Goal: Information Seeking & Learning: Learn about a topic

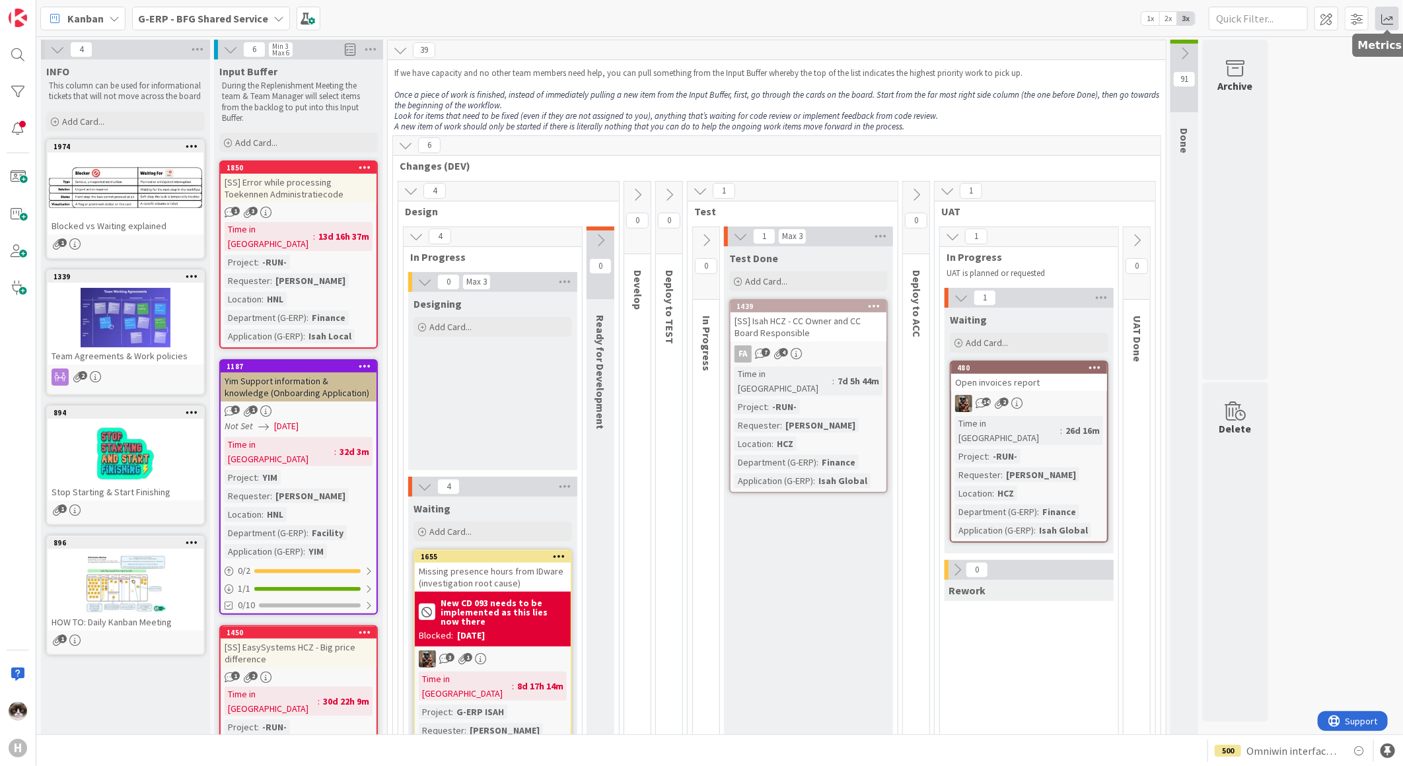
click at [1378, 20] on span at bounding box center [1387, 19] width 24 height 24
click at [1281, 240] on div "Throughput" at bounding box center [1280, 236] width 119 height 14
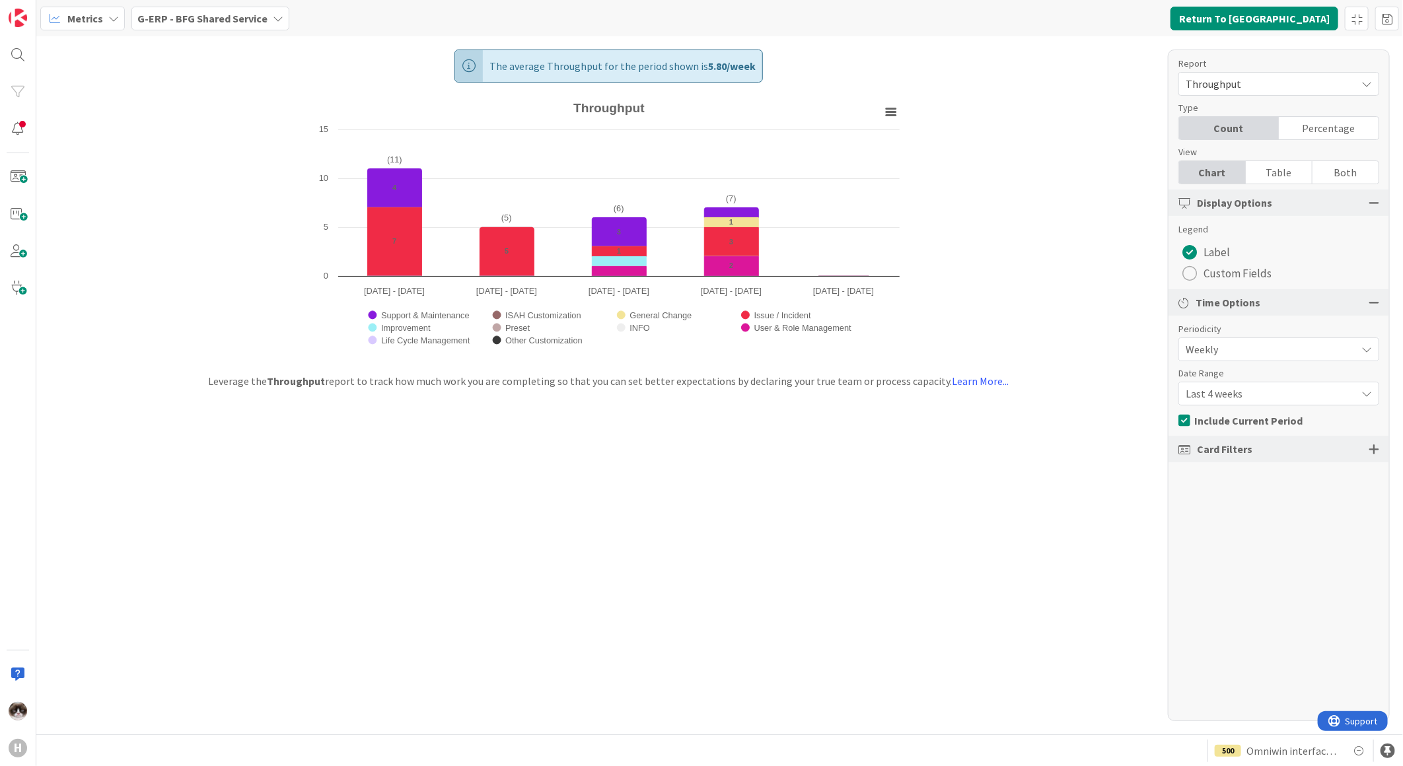
click at [1255, 394] on span "Last 4 weeks" at bounding box center [1268, 393] width 164 height 18
click at [1244, 466] on span "Last 13 weeks" at bounding box center [1286, 473] width 166 height 20
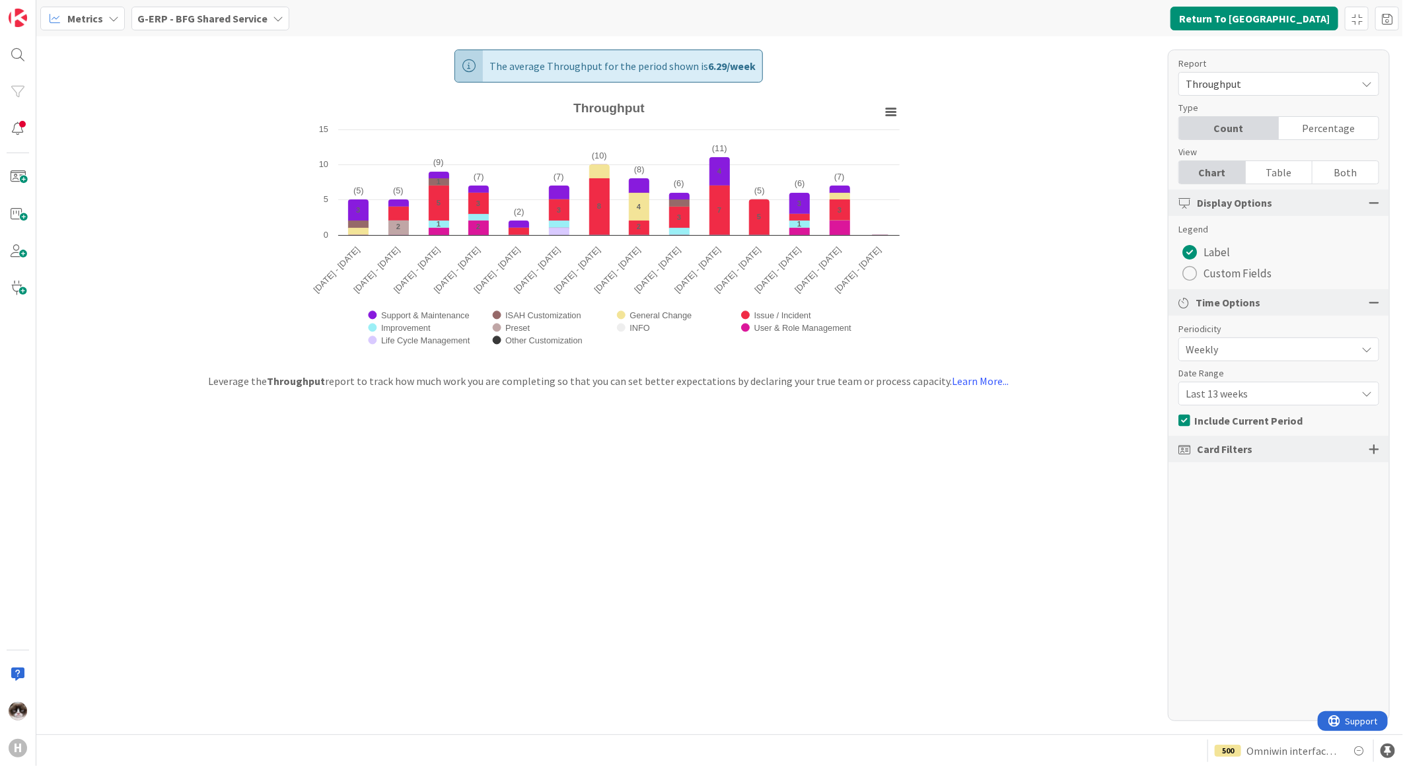
click at [243, 17] on b "G-ERP - BFG Shared Service" at bounding box center [202, 18] width 130 height 13
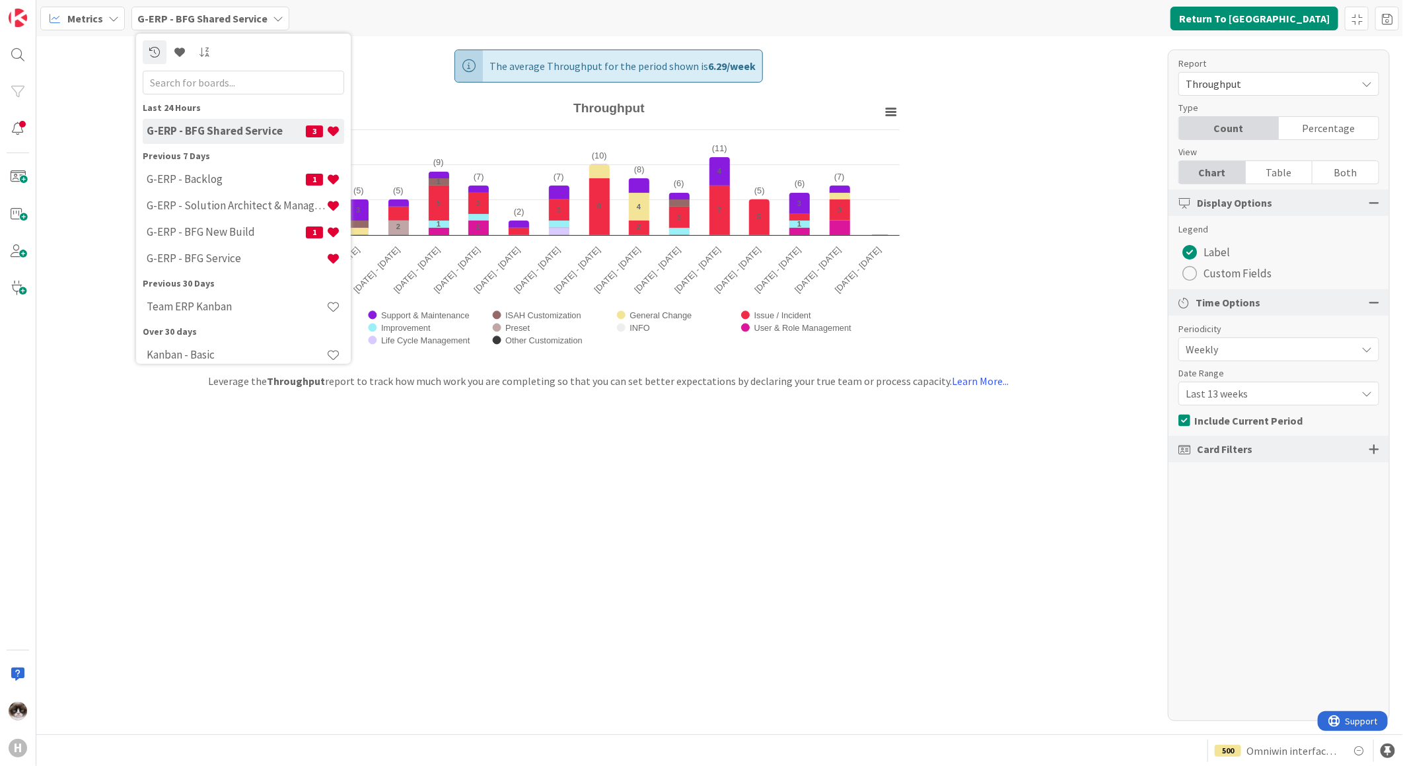
click at [243, 17] on b "G-ERP - BFG Shared Service" at bounding box center [202, 18] width 130 height 13
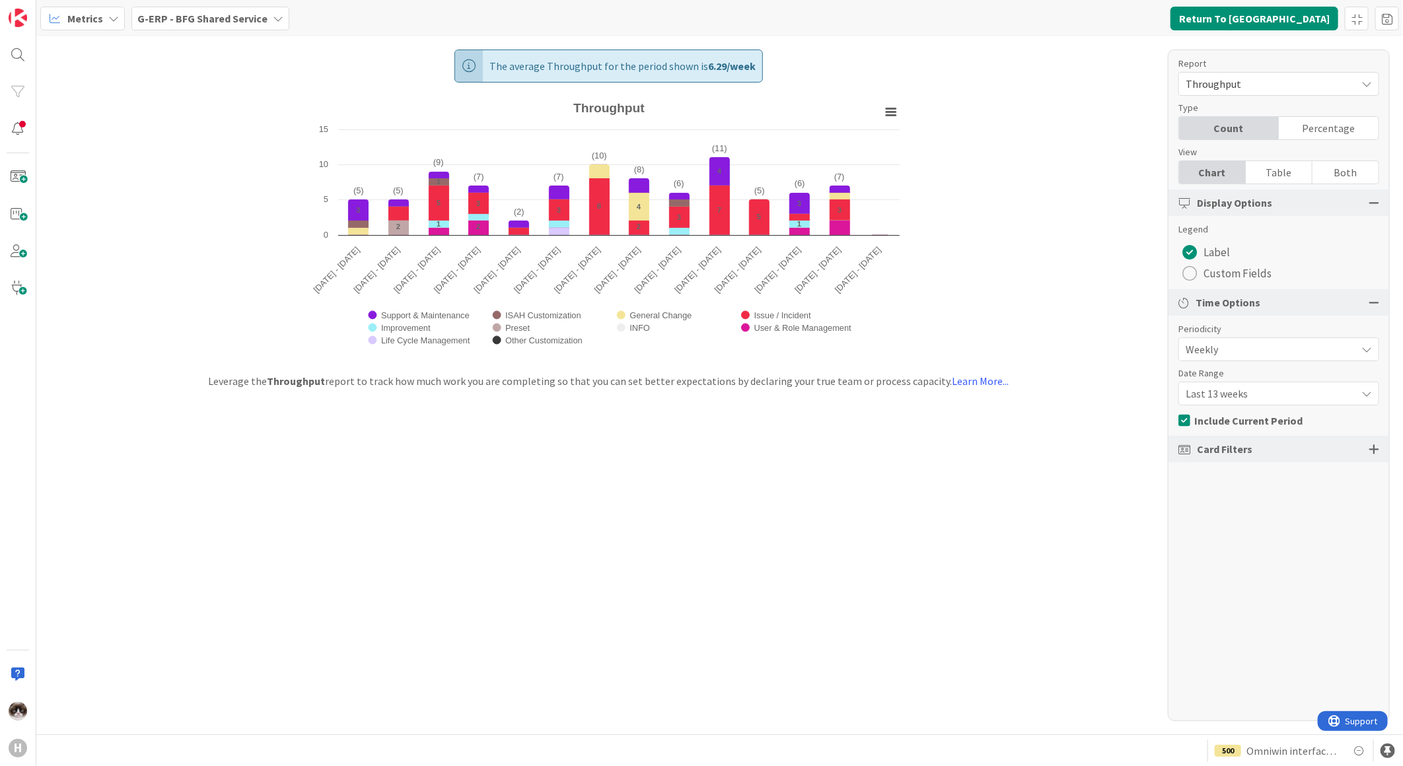
click at [243, 17] on b "G-ERP - BFG Shared Service" at bounding box center [202, 18] width 130 height 13
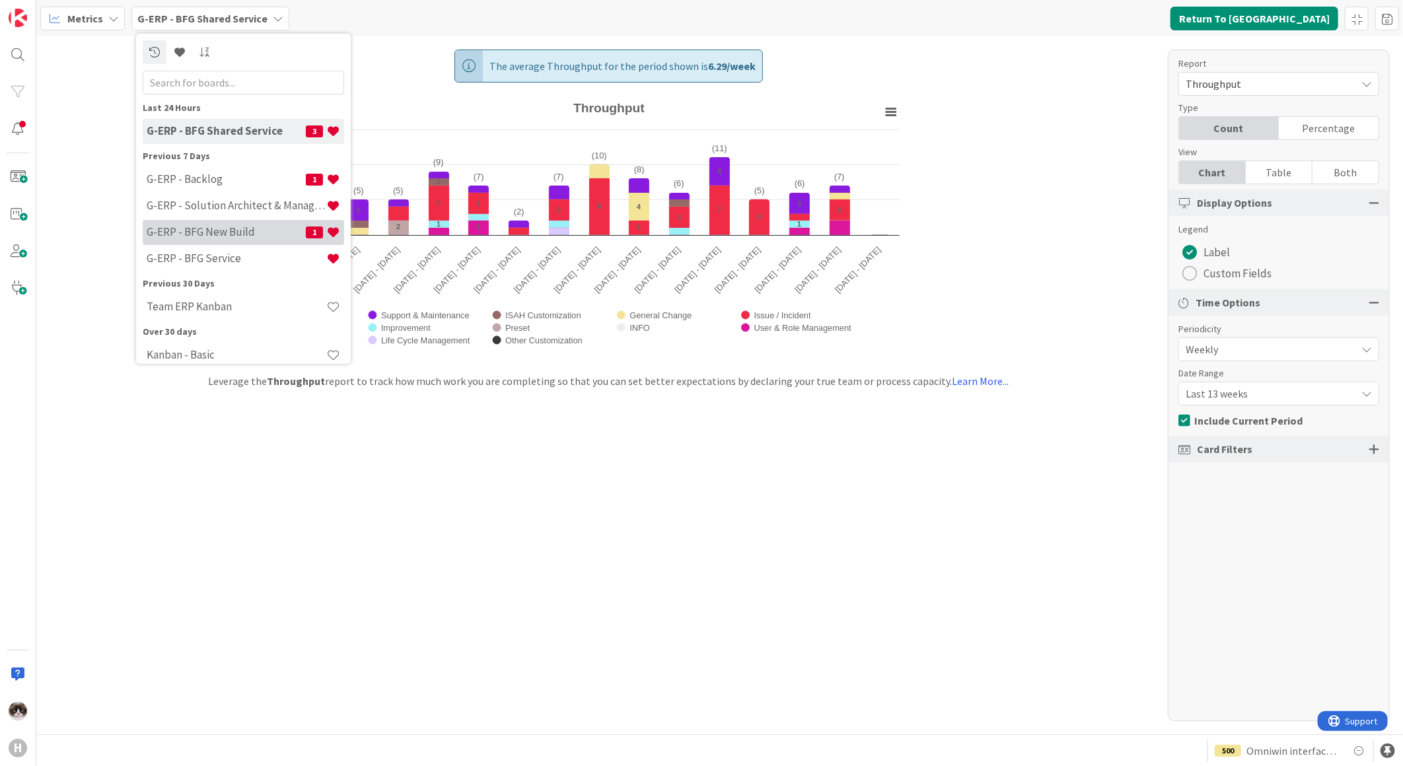
click at [249, 236] on h4 "G-ERP - BFG New Build" at bounding box center [226, 231] width 159 height 13
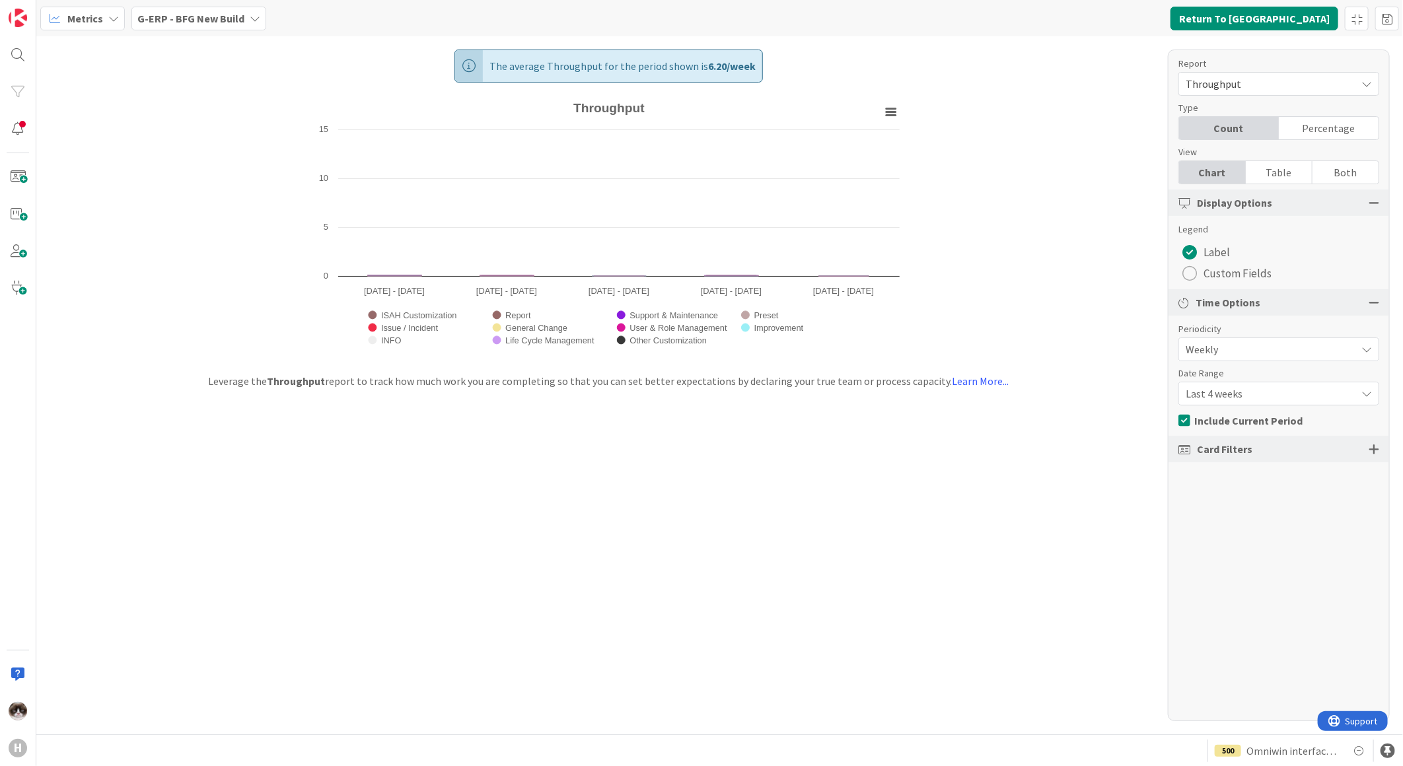
click at [1259, 388] on span "Last 4 weeks" at bounding box center [1268, 393] width 164 height 18
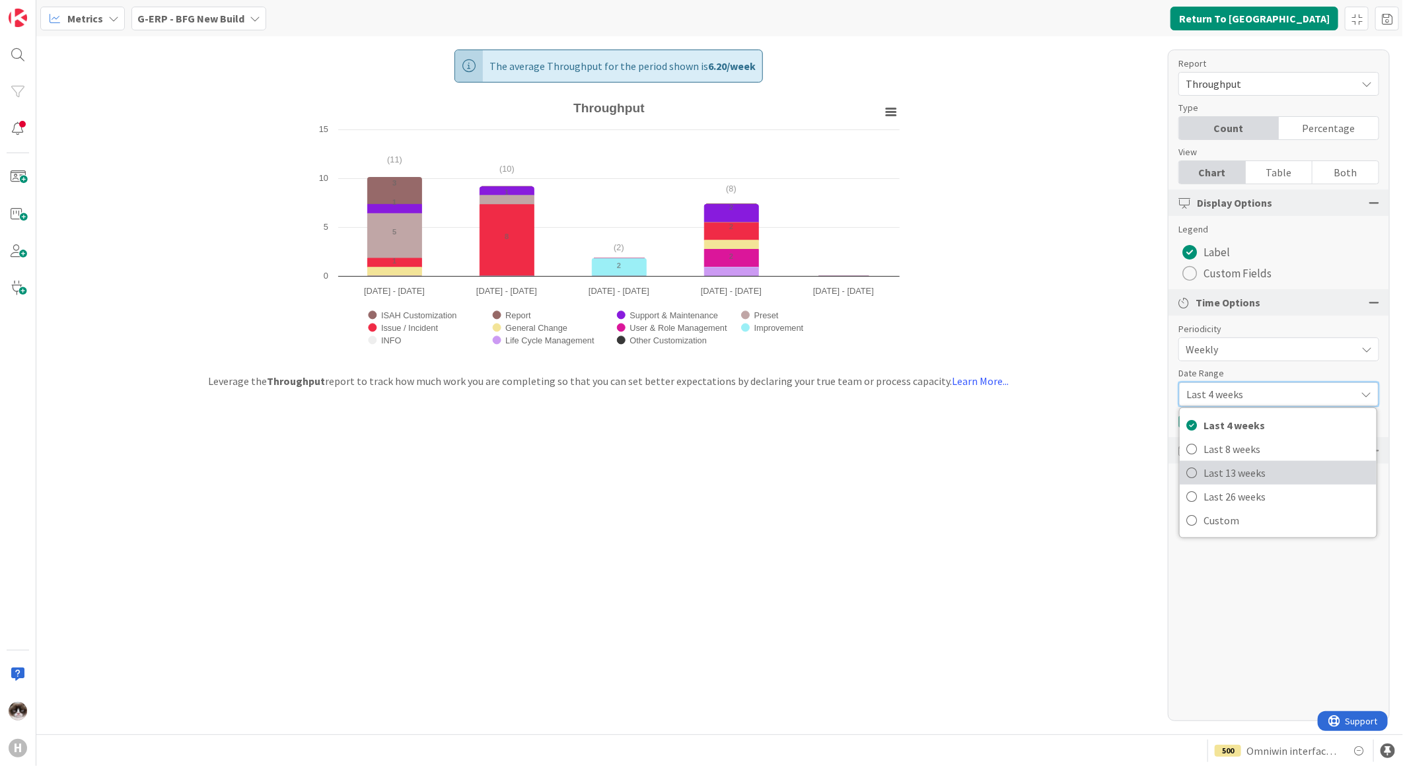
click at [1250, 469] on span "Last 13 weeks" at bounding box center [1286, 473] width 166 height 20
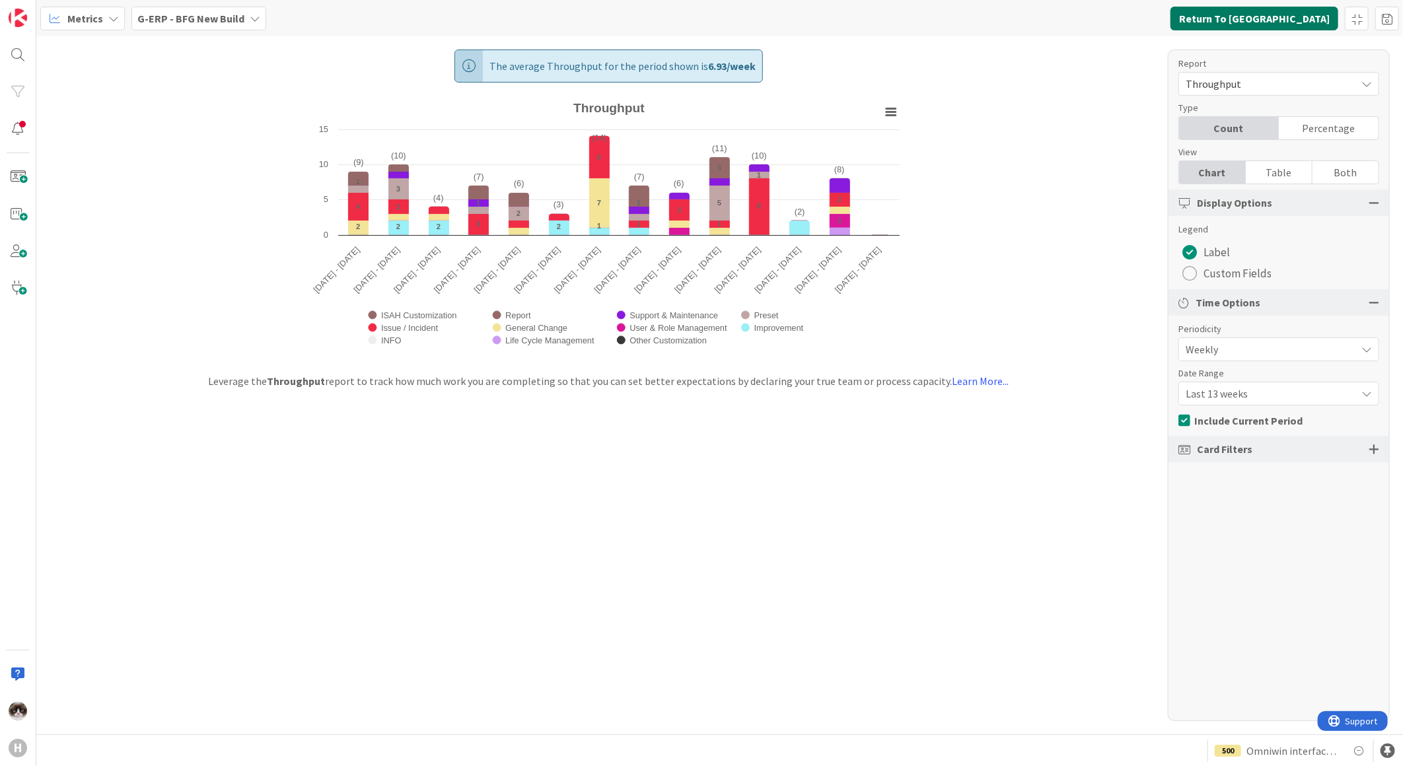
click at [1300, 22] on button "Return To Kanban" at bounding box center [1254, 19] width 168 height 24
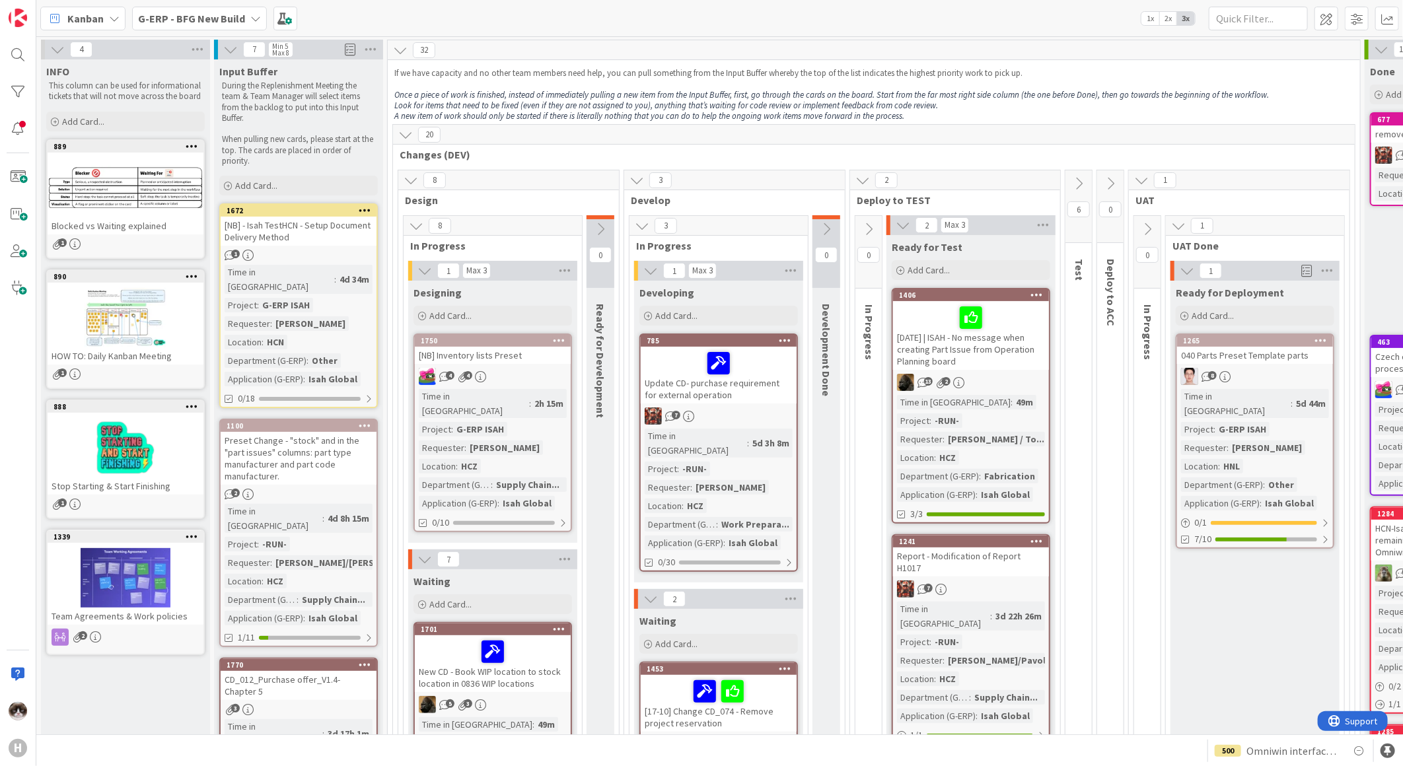
click at [241, 18] on b "G-ERP - BFG New Build" at bounding box center [191, 18] width 107 height 13
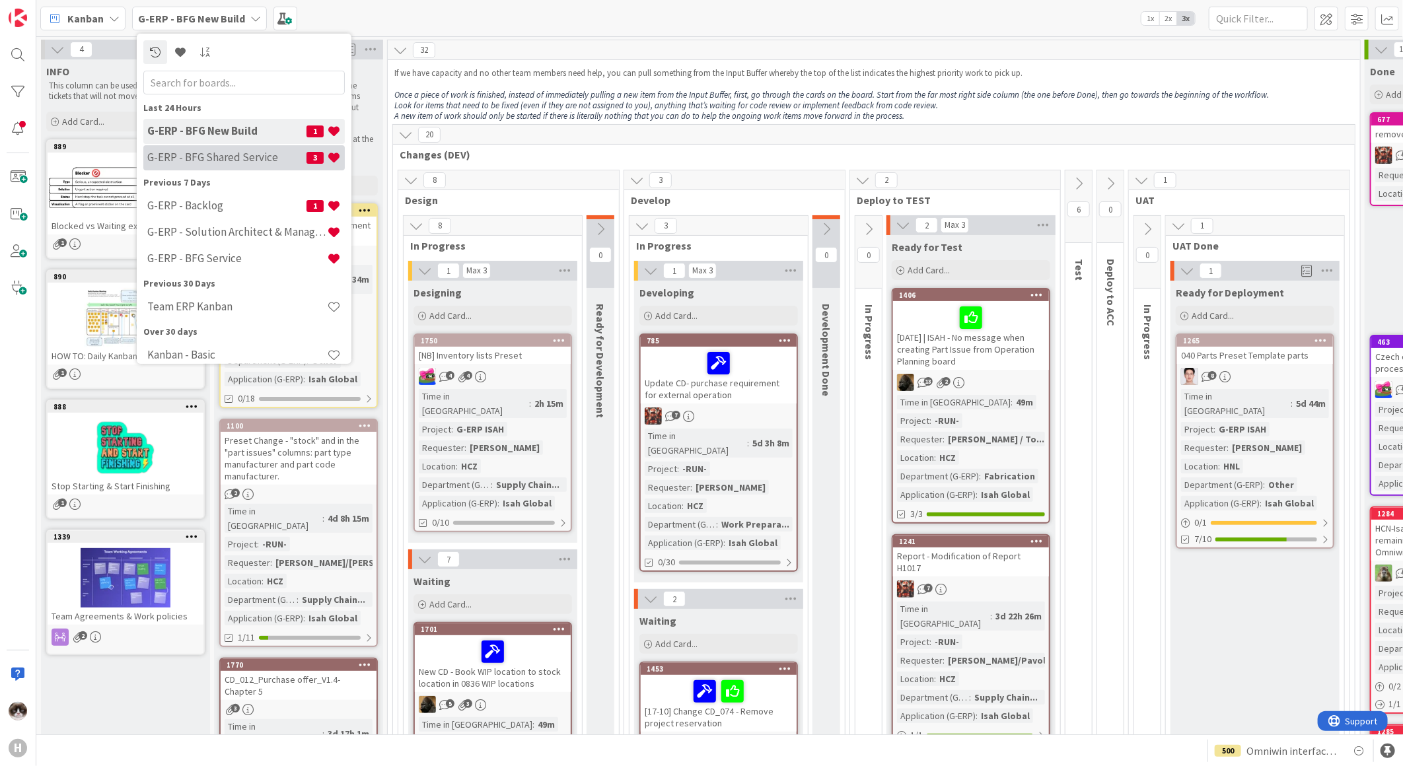
click at [210, 163] on h4 "G-ERP - BFG Shared Service" at bounding box center [226, 157] width 159 height 13
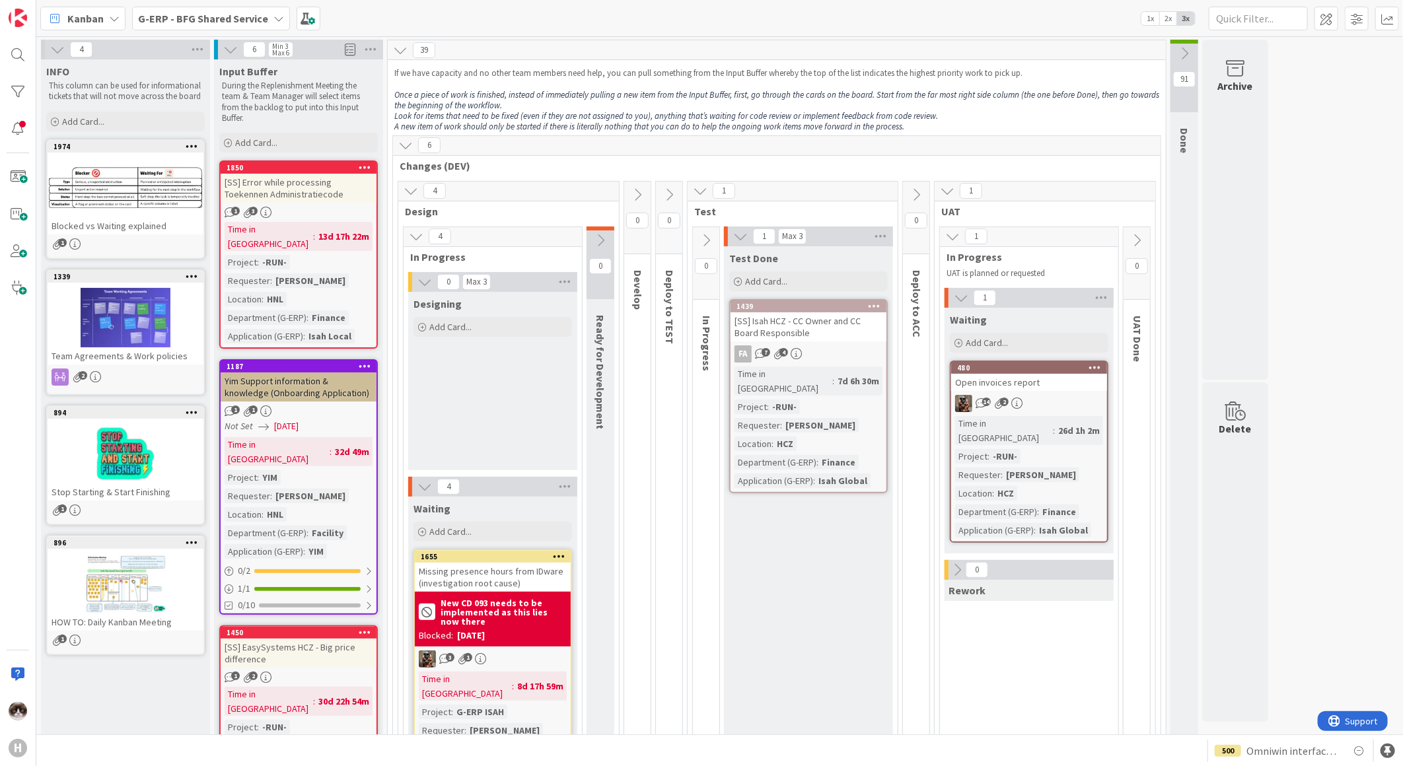
click at [240, 21] on b "G-ERP - BFG Shared Service" at bounding box center [203, 18] width 130 height 13
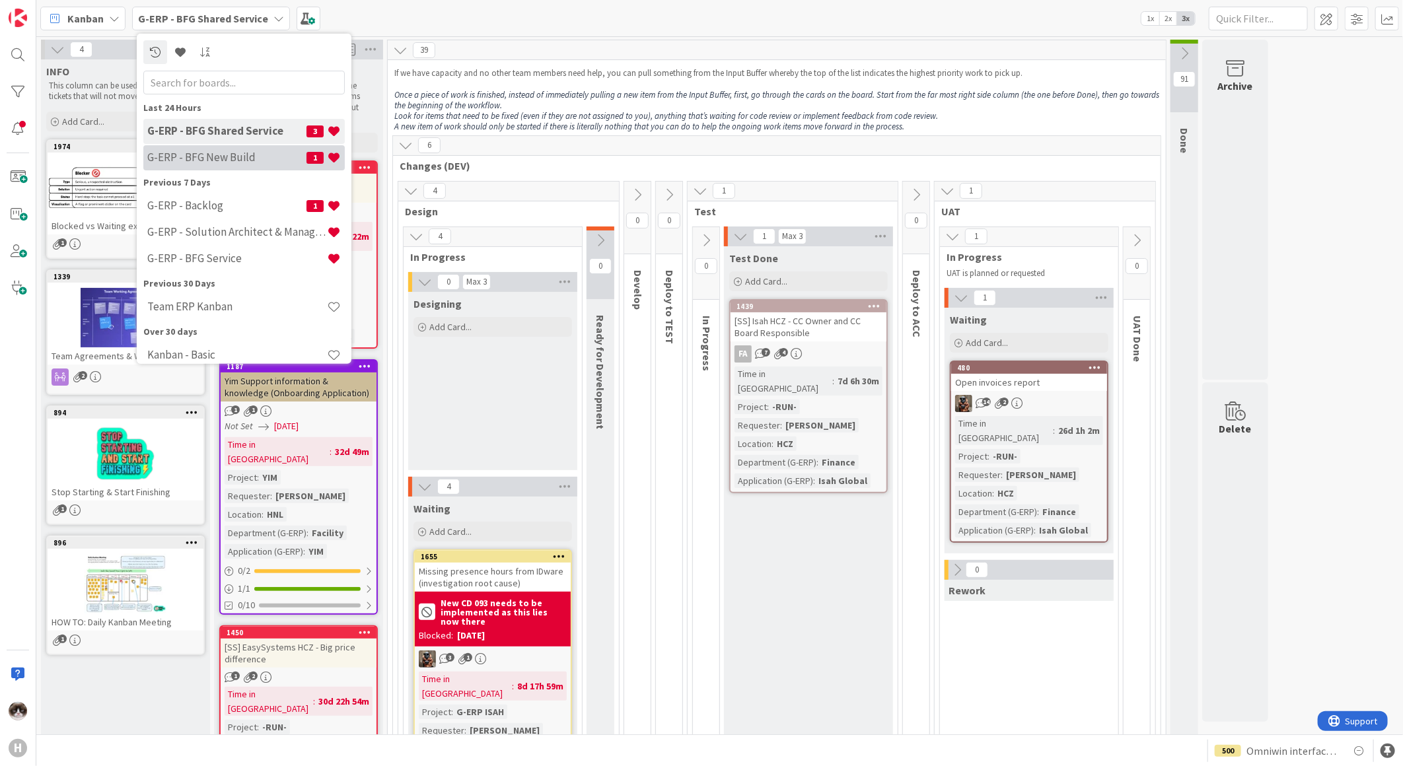
click at [217, 160] on h4 "G-ERP - BFG New Build" at bounding box center [226, 157] width 159 height 13
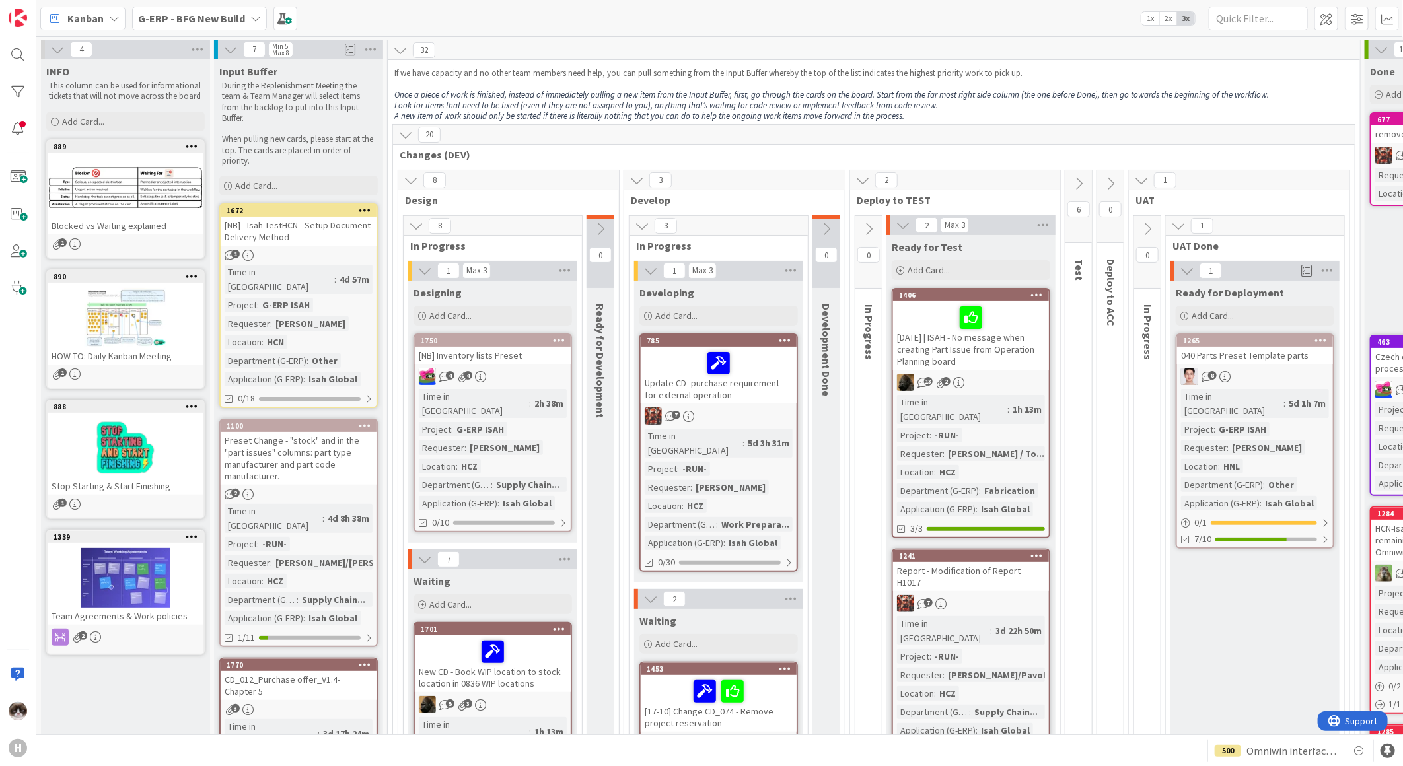
click at [232, 24] on span "G-ERP - BFG New Build" at bounding box center [191, 19] width 107 height 16
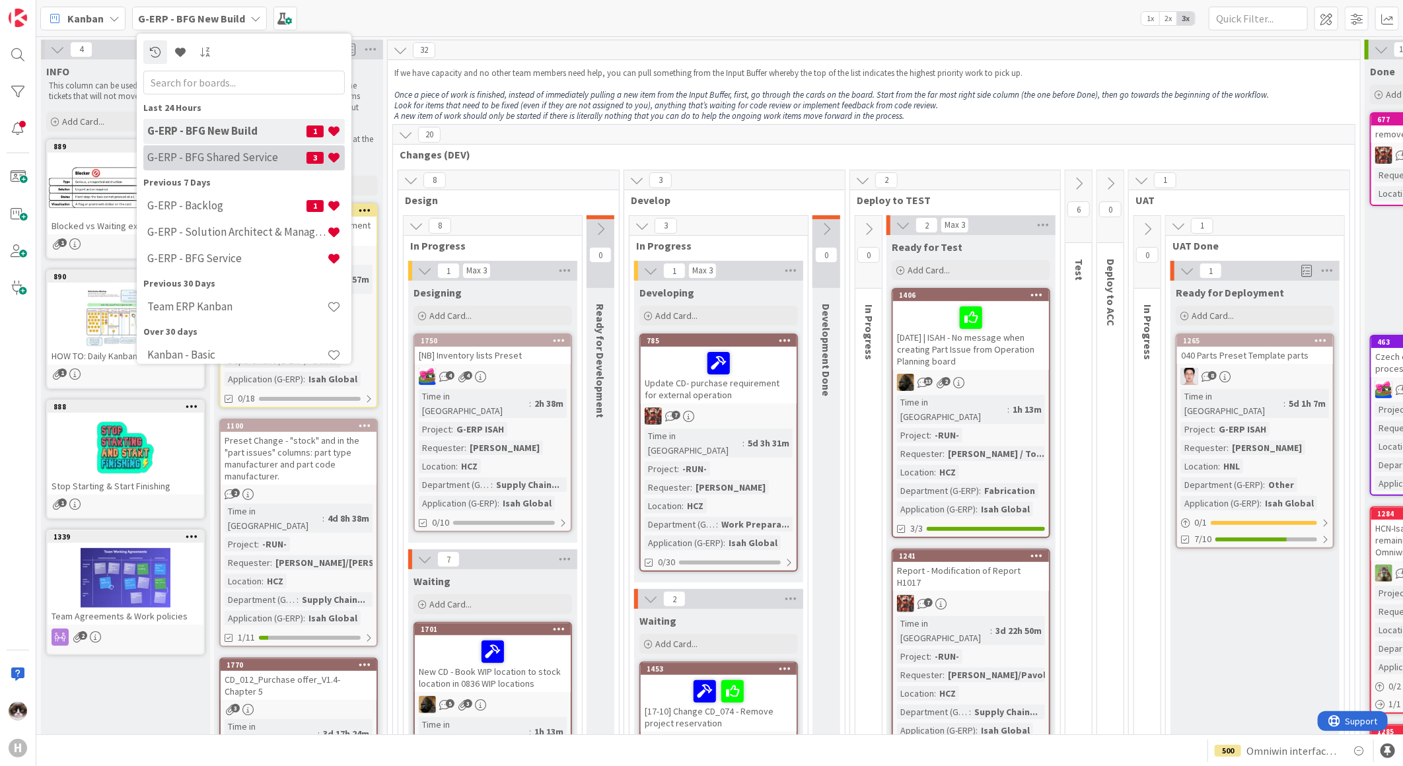
click at [221, 166] on div "G-ERP - BFG Shared Service 3" at bounding box center [243, 157] width 201 height 25
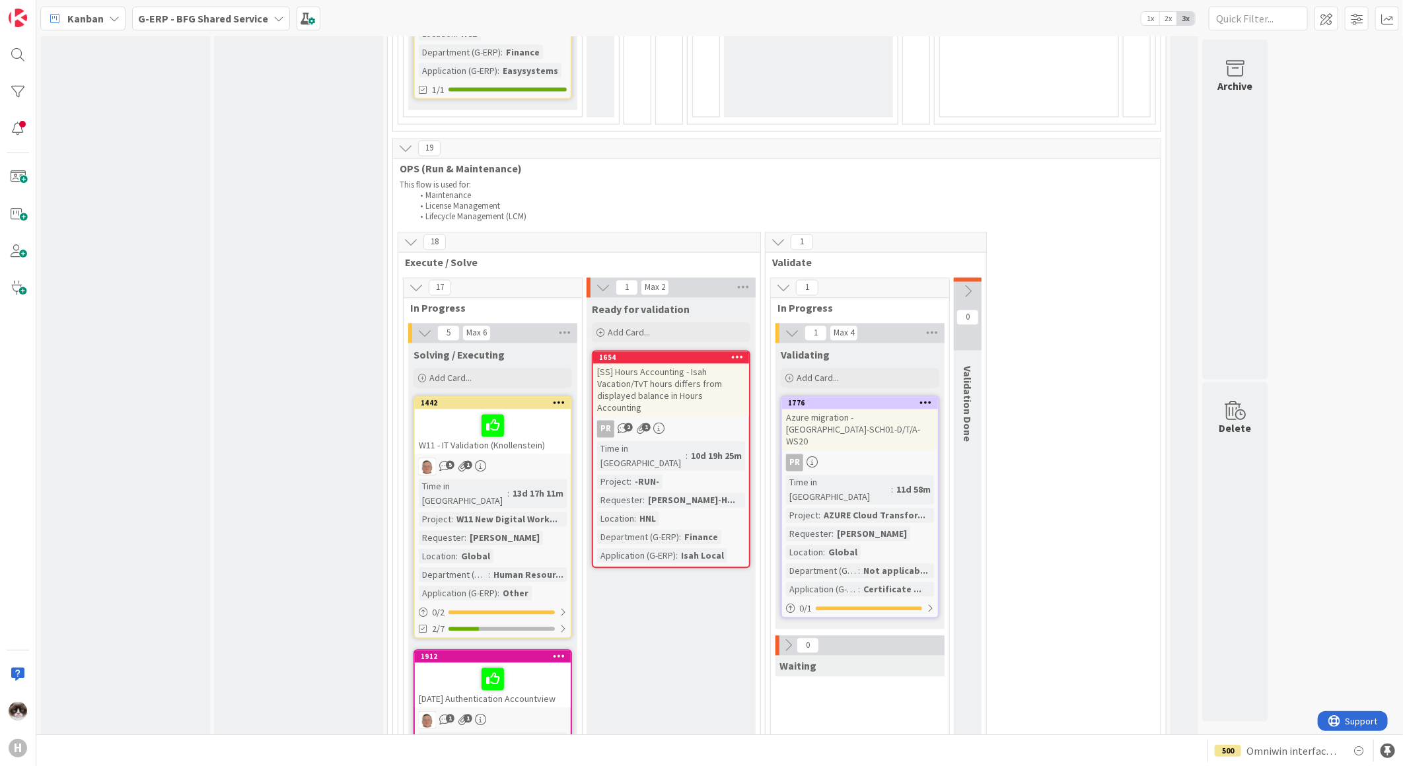
scroll to position [1394, 0]
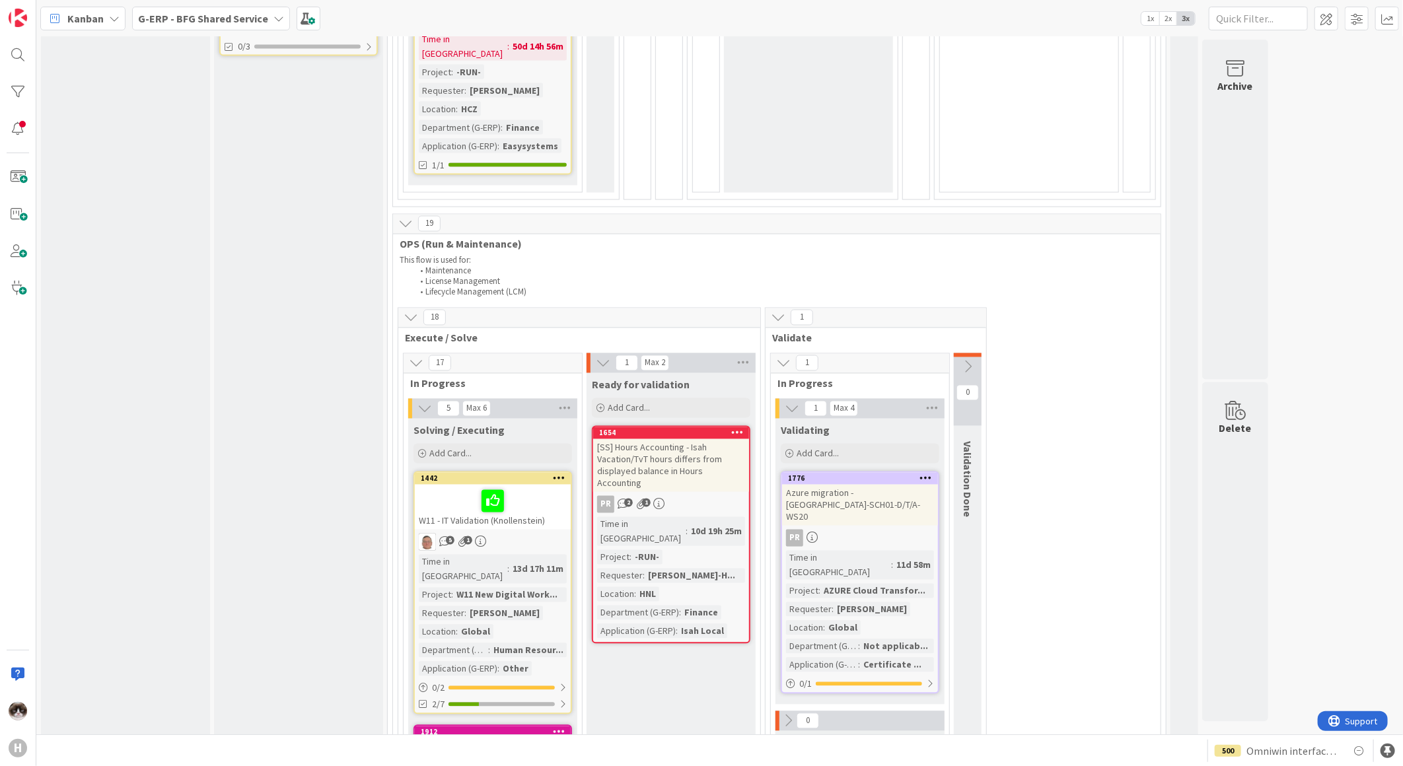
click at [540, 487] on div at bounding box center [493, 501] width 148 height 28
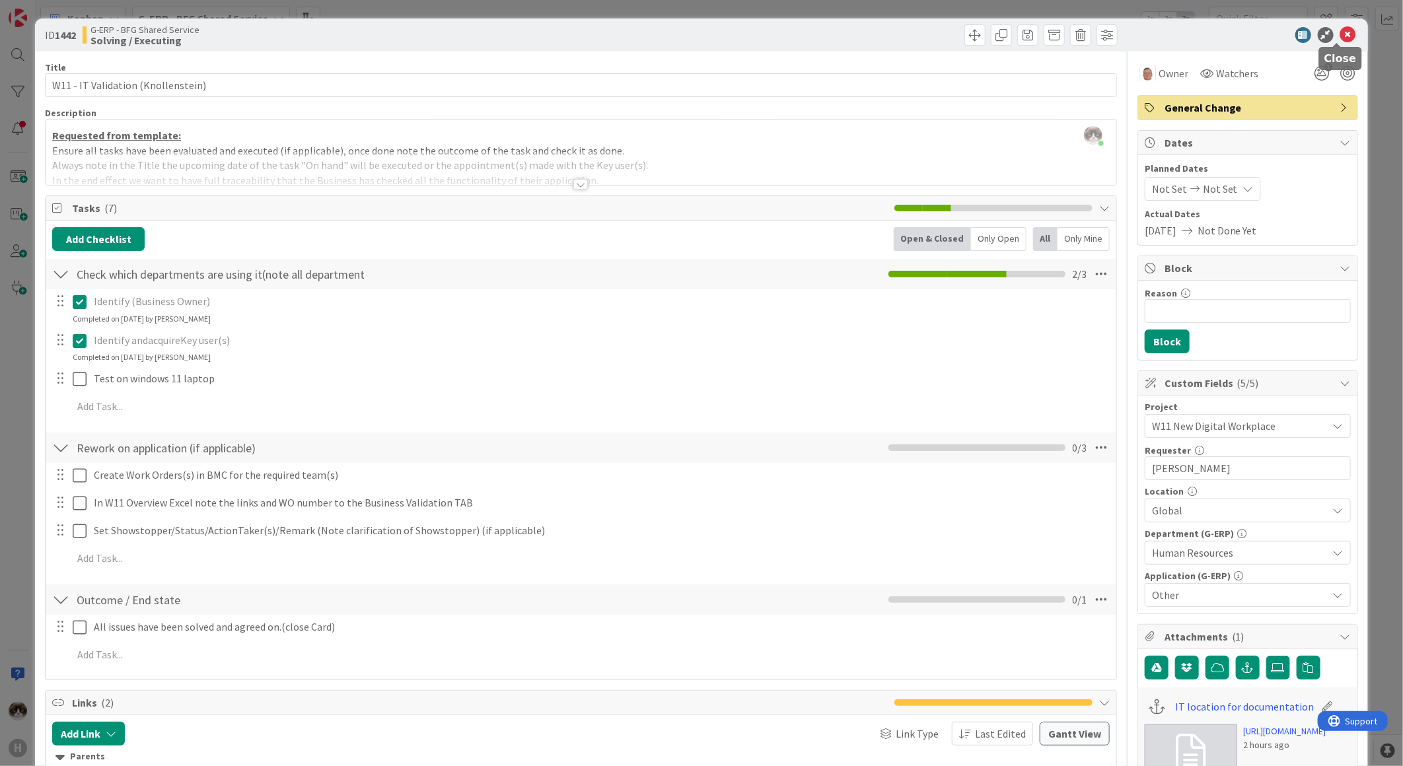
click at [1340, 35] on icon at bounding box center [1348, 35] width 16 height 16
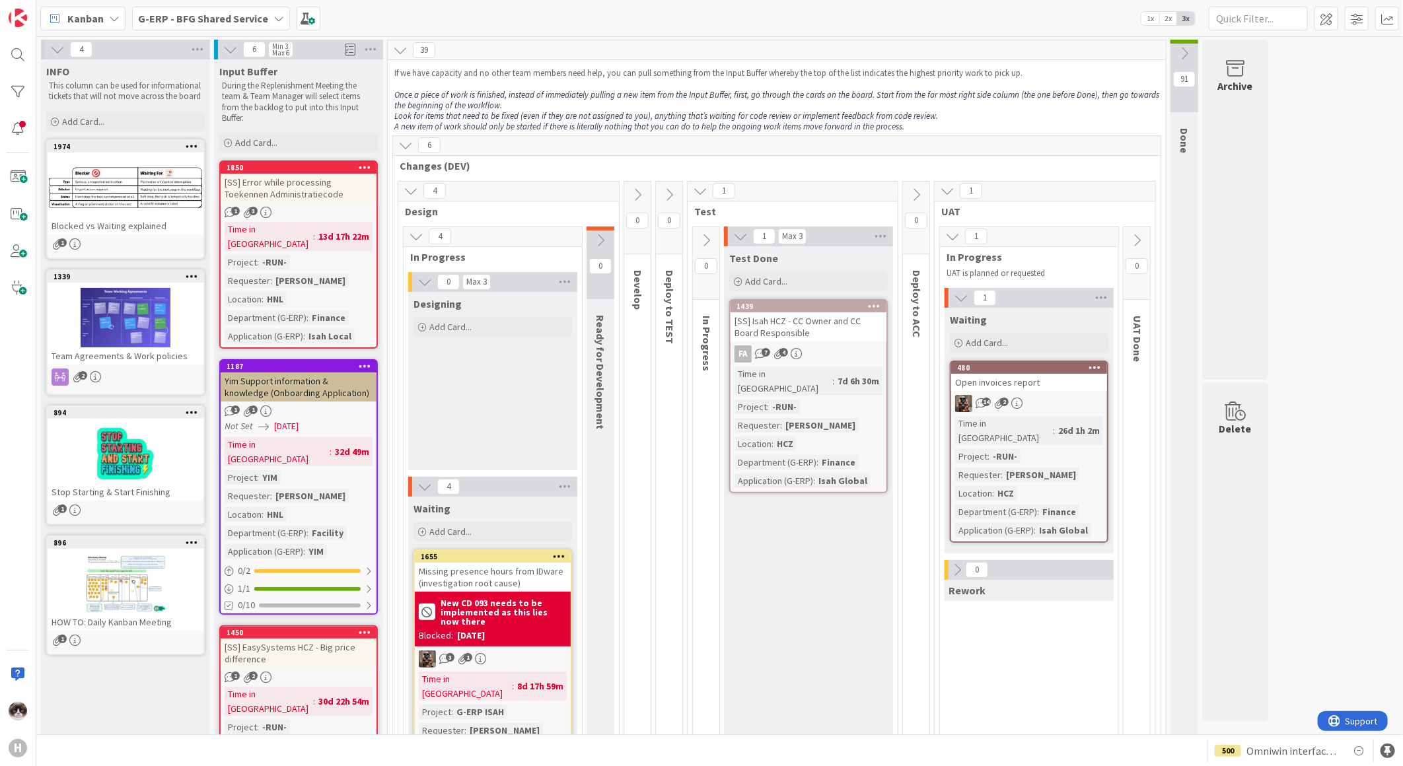
click at [1060, 423] on div "26d 1h 2m" at bounding box center [1079, 430] width 48 height 15
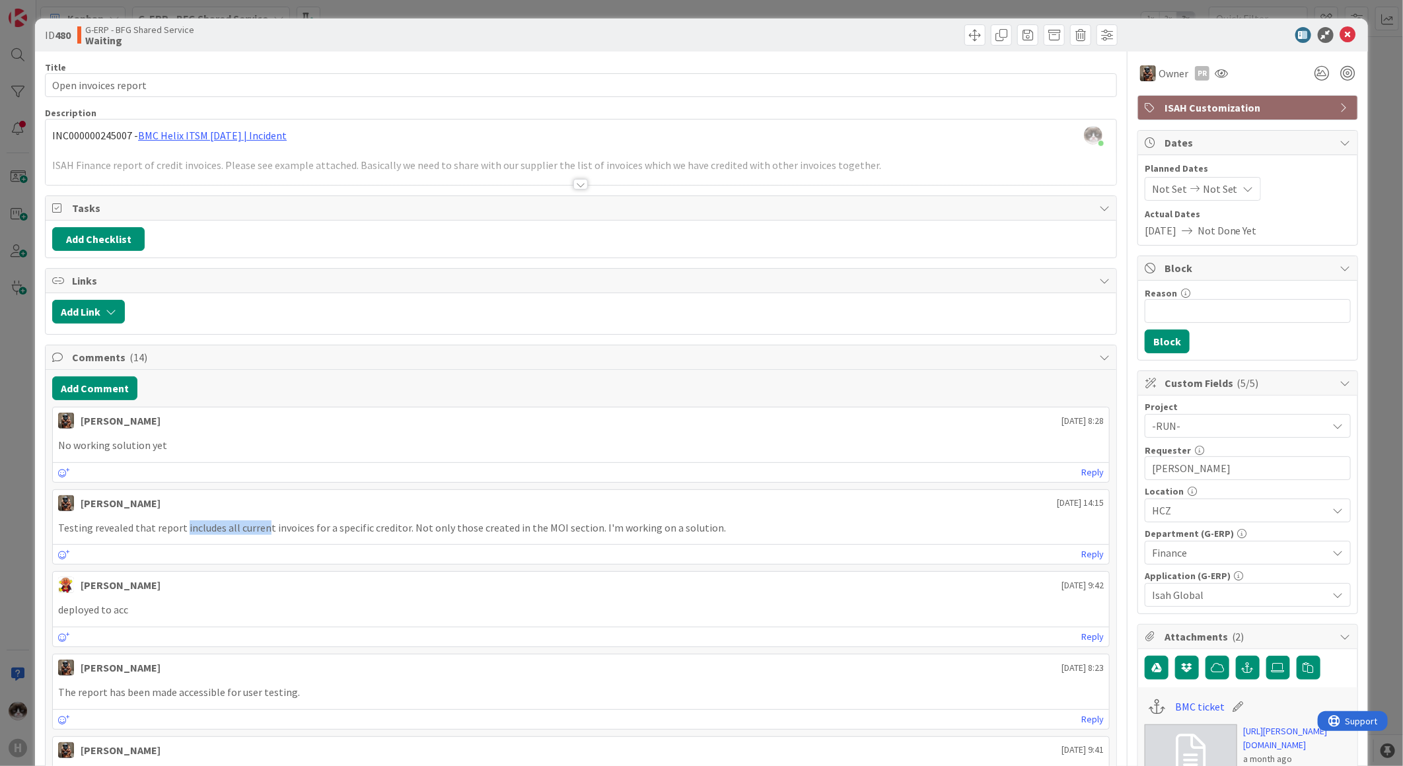
drag, startPoint x: 182, startPoint y: 532, endPoint x: 281, endPoint y: 530, distance: 99.1
click at [280, 530] on p "Testing revealed that report includes all current invoices for a specific credi…" at bounding box center [581, 527] width 1046 height 15
drag, startPoint x: 281, startPoint y: 530, endPoint x: 501, endPoint y: 518, distance: 219.6
click at [501, 518] on div "Testing revealed that report includes all current invoices for a specific credi…" at bounding box center [581, 528] width 1056 height 26
click at [1340, 35] on icon at bounding box center [1348, 35] width 16 height 16
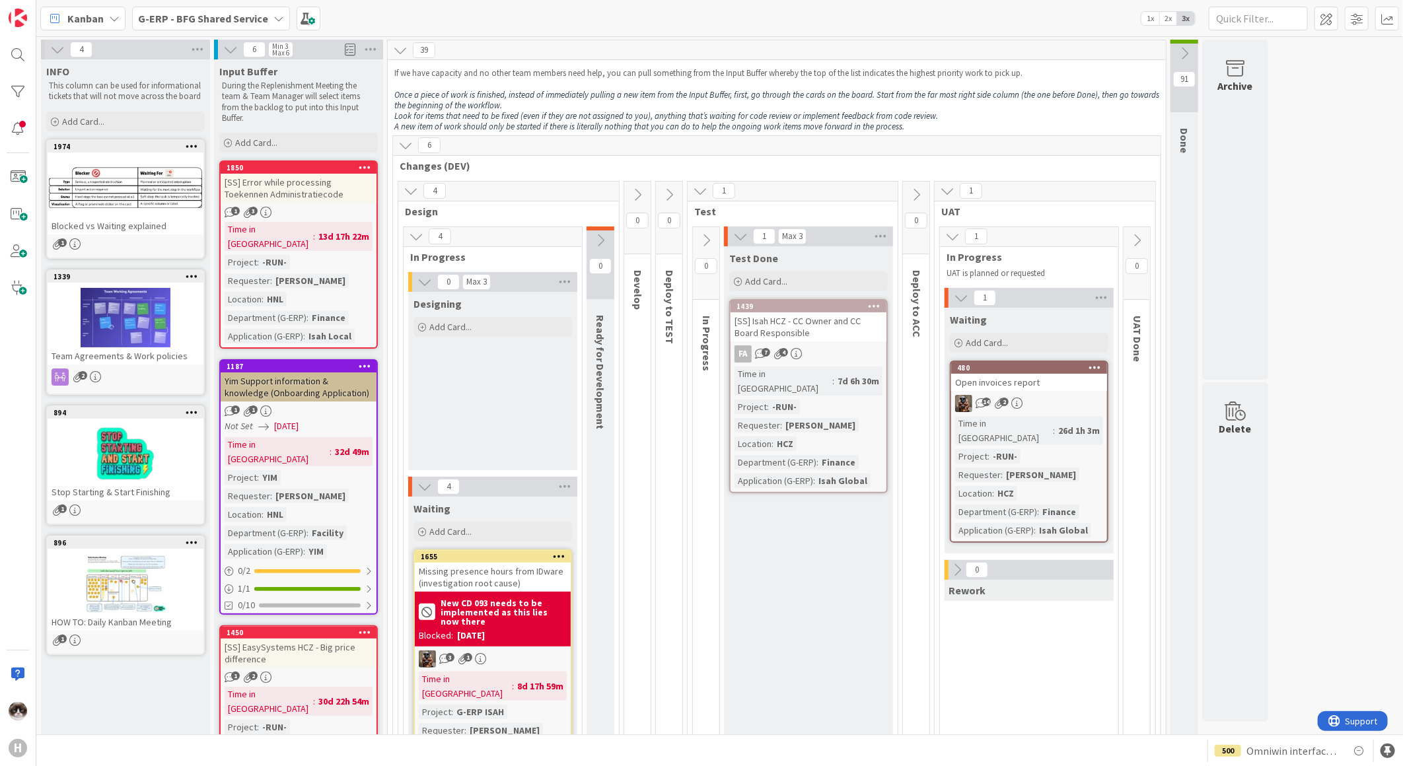
click at [952, 563] on icon at bounding box center [957, 570] width 15 height 15
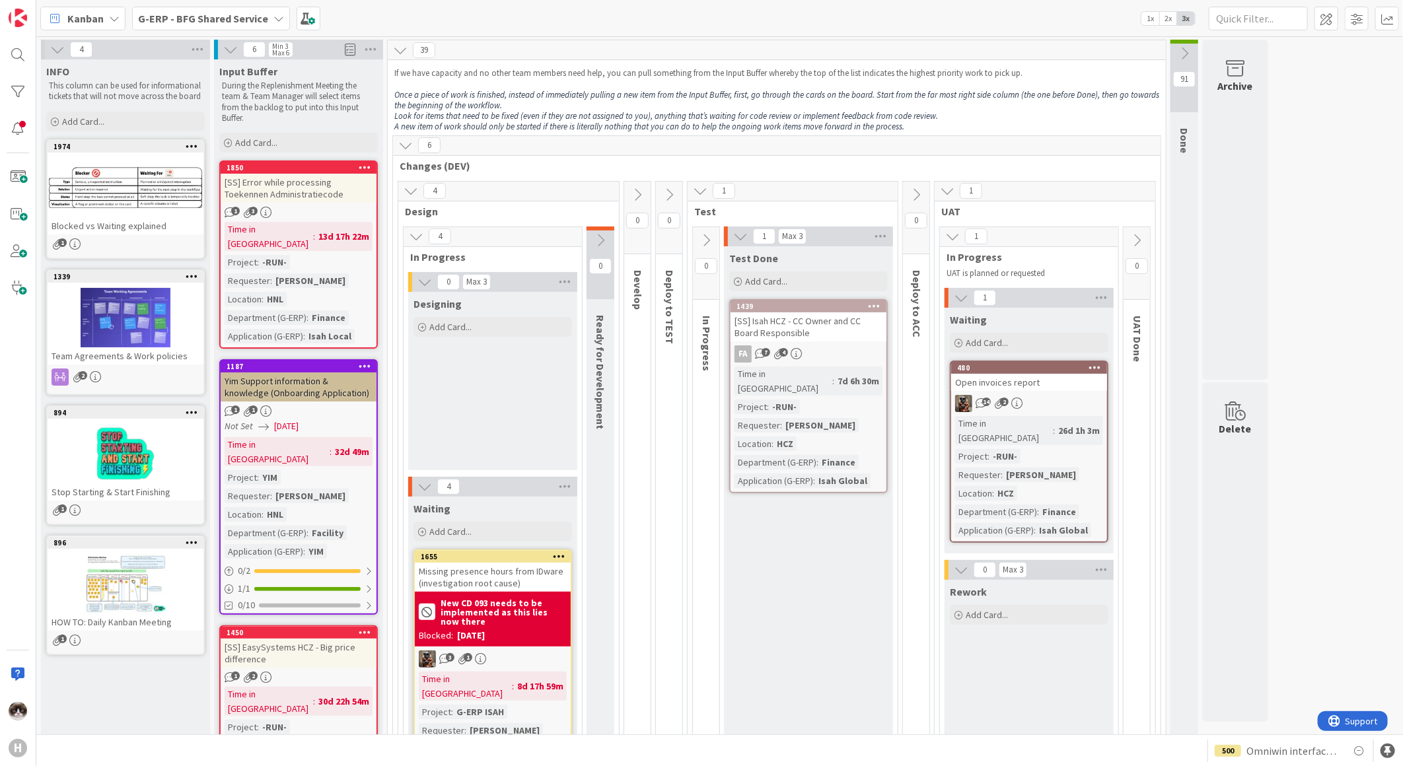
click at [1066, 390] on div "Open invoices report" at bounding box center [1029, 382] width 156 height 17
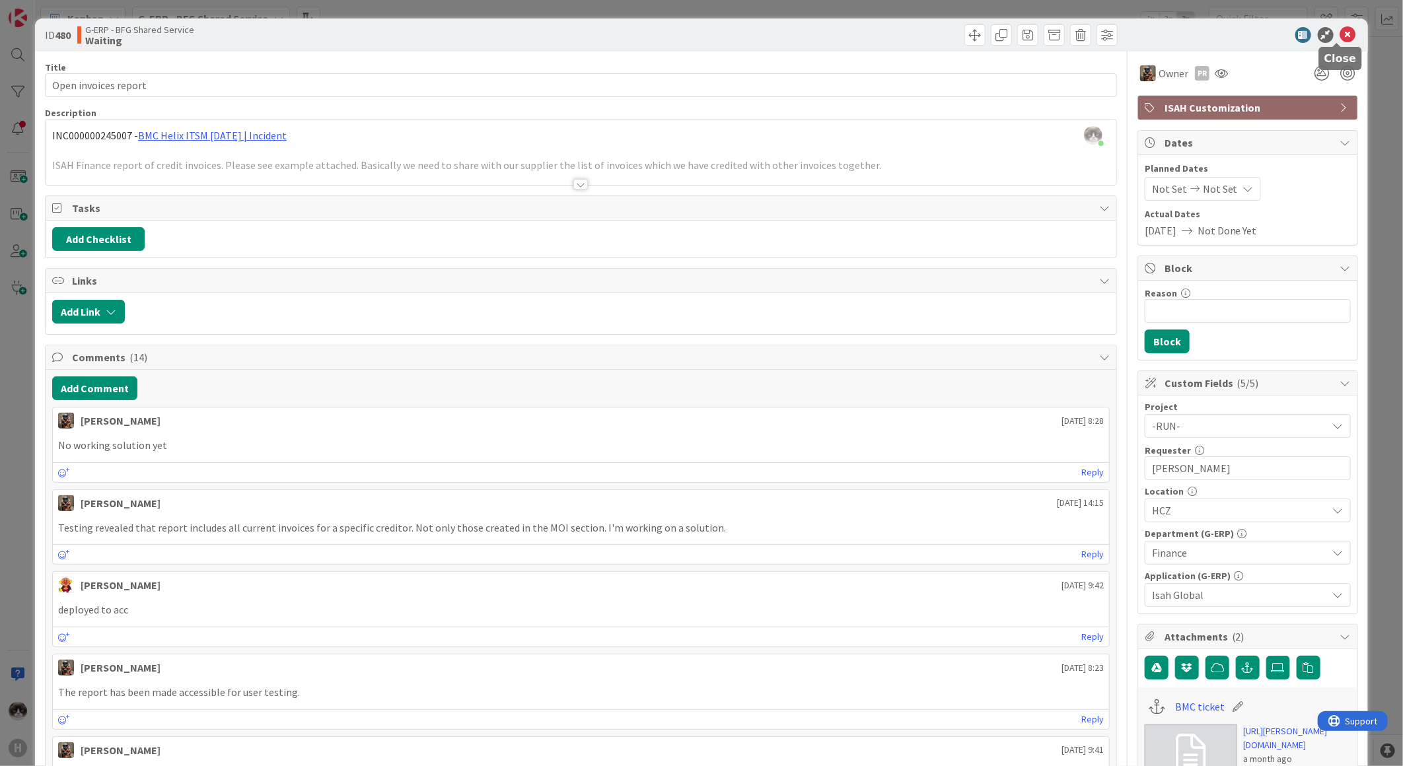
click at [1340, 35] on icon at bounding box center [1348, 35] width 16 height 16
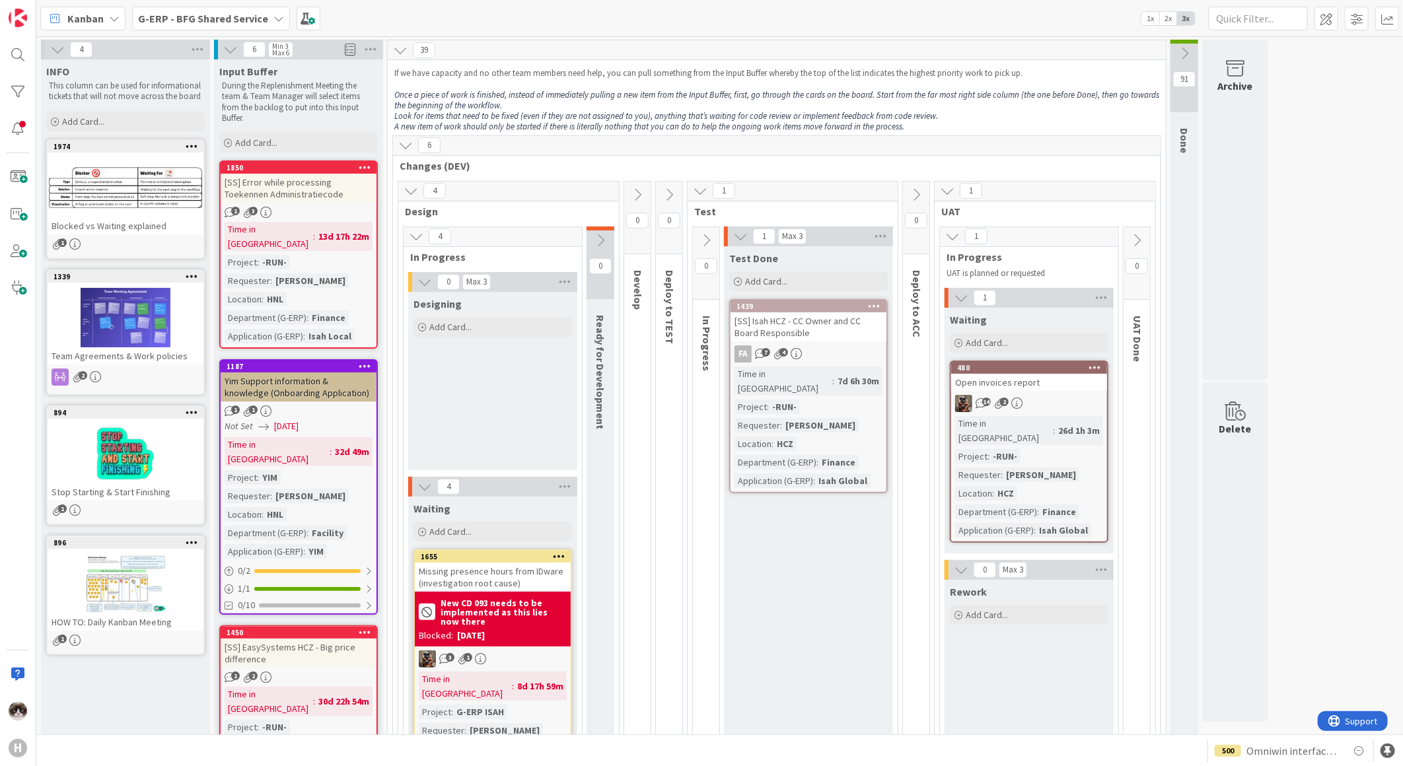
click at [806, 339] on div "[SS] Isah HCZ - CC Owner and CC Board Responsible" at bounding box center [808, 326] width 156 height 29
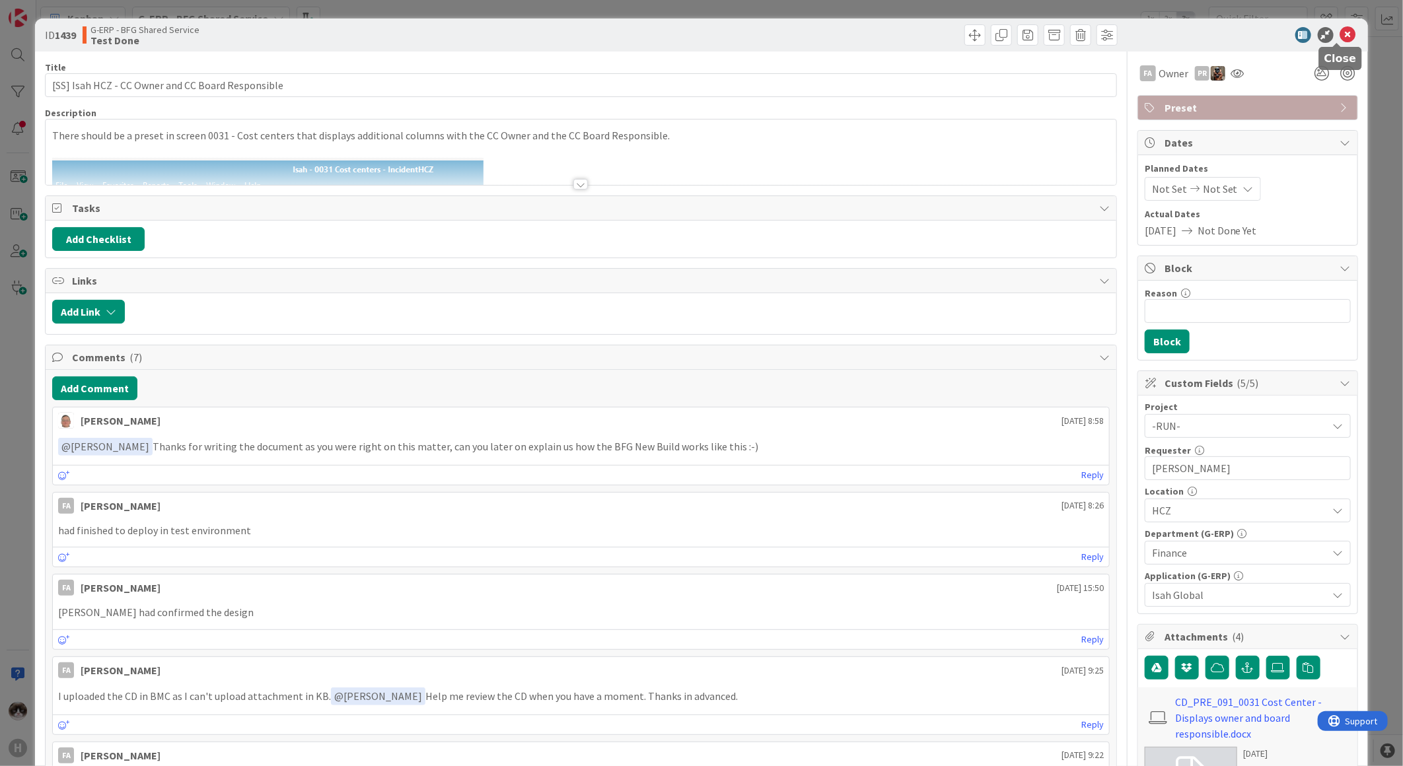
click at [1340, 38] on icon at bounding box center [1348, 35] width 16 height 16
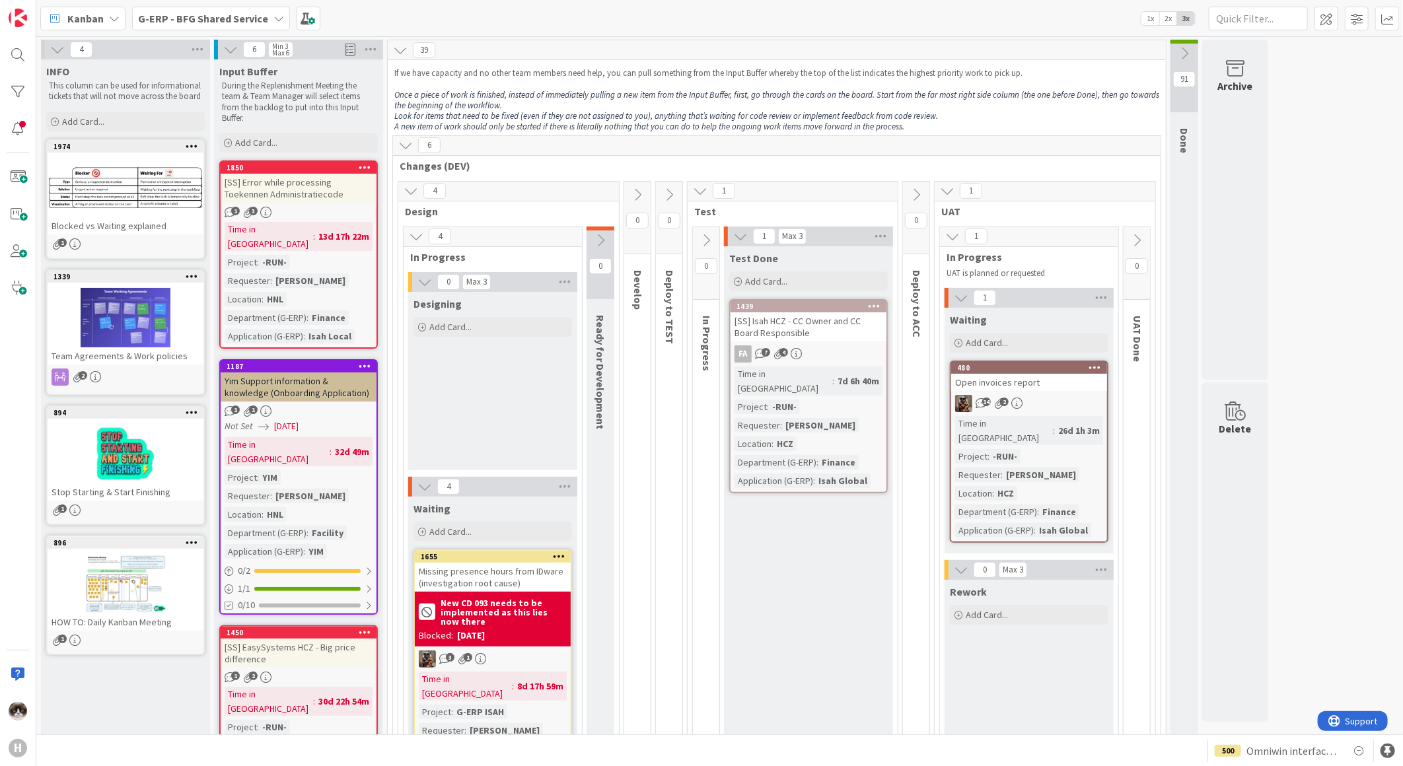
click at [337, 437] on div "Time in Column : 32d 49m Project : [PERSON_NAME] Requester : [PERSON_NAME] Loca…" at bounding box center [299, 498] width 148 height 122
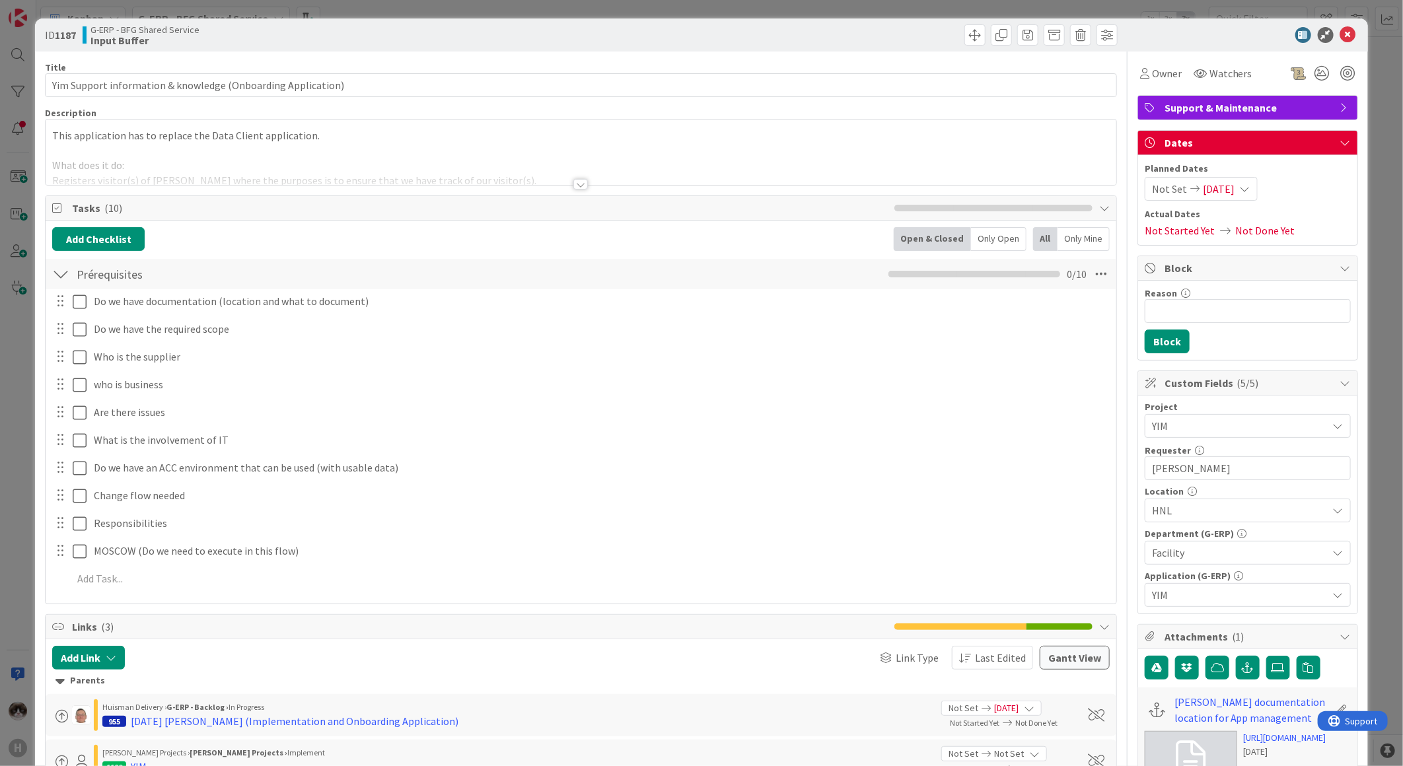
click at [577, 182] on div at bounding box center [580, 184] width 15 height 11
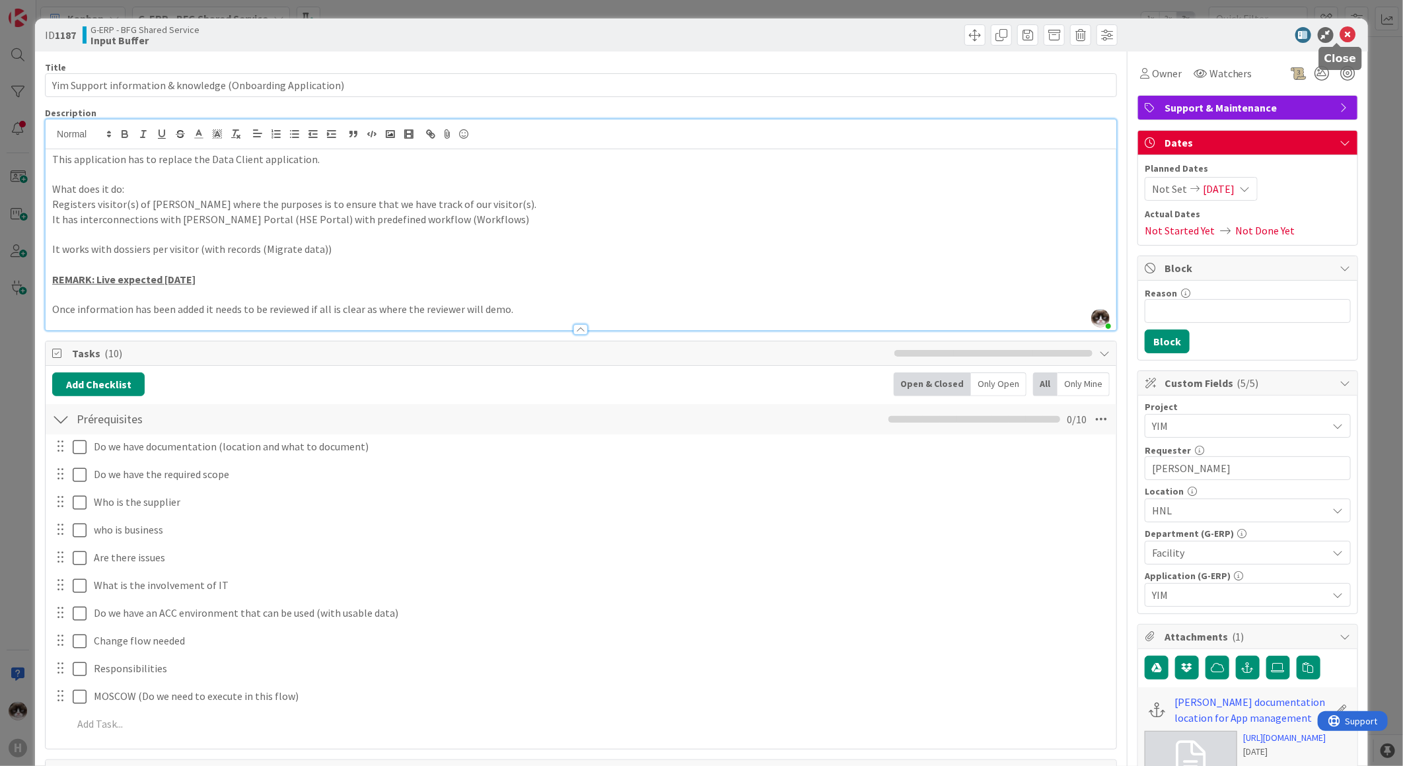
click at [1340, 35] on icon at bounding box center [1348, 35] width 16 height 16
